Goal: Information Seeking & Learning: Check status

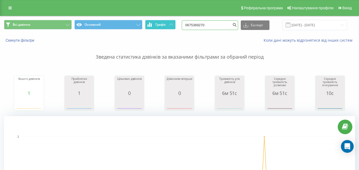
drag, startPoint x: 212, startPoint y: 25, endPoint x: 166, endPoint y: 26, distance: 46.5
click at [166, 26] on div "Всі дзвінки Основний Графік 0675369270 Експорт .csv .xls .xlsx [DATE] - [DATE]" at bounding box center [179, 25] width 351 height 10
type input "0660554916"
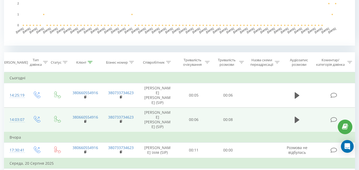
scroll to position [186, 0]
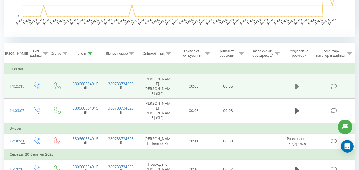
click at [296, 84] on icon at bounding box center [297, 86] width 5 height 6
